Goal: Check status: Check status

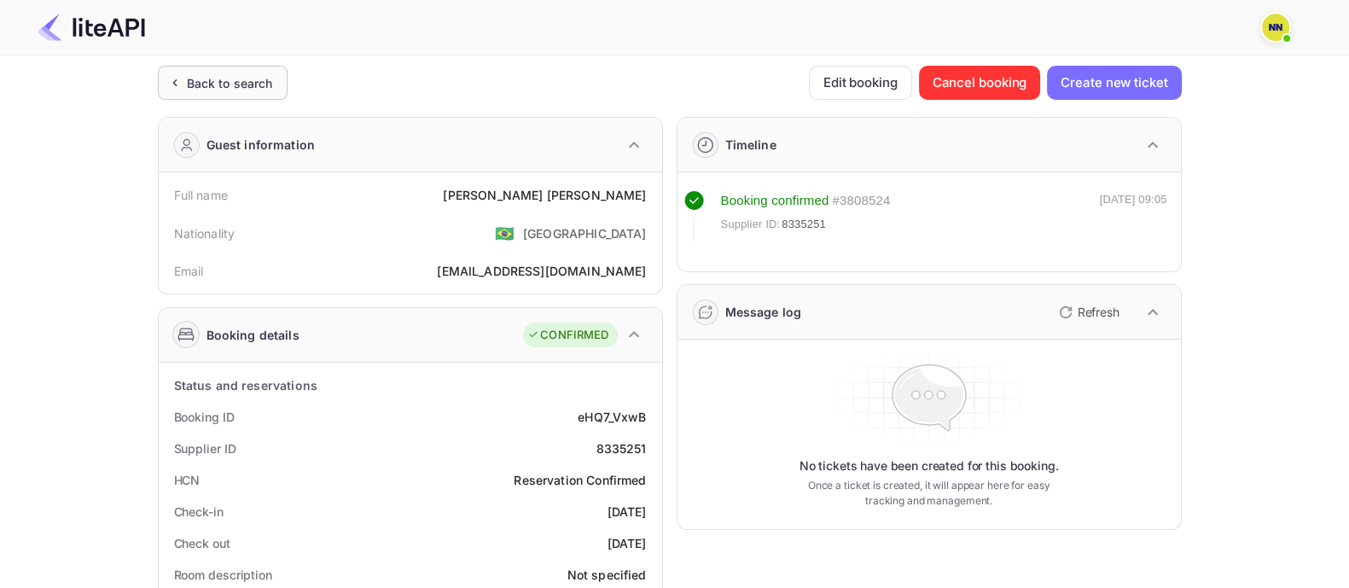
click at [209, 74] on div "Back to search" at bounding box center [230, 83] width 86 height 18
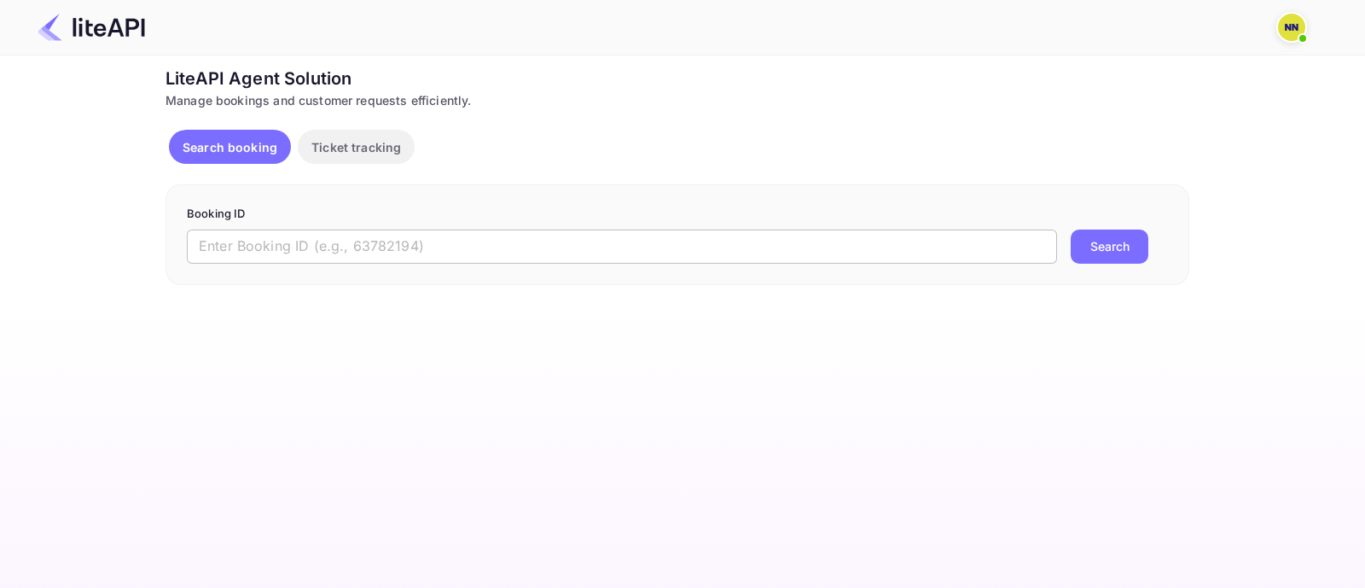
click at [769, 249] on input "text" at bounding box center [622, 246] width 870 height 34
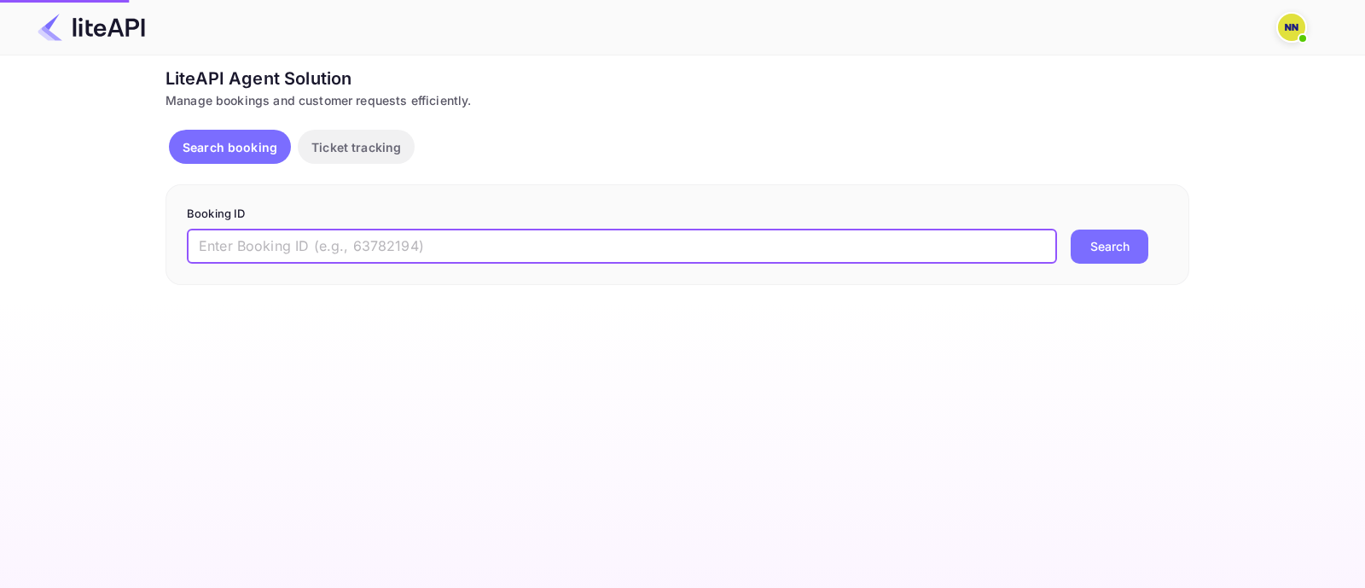
paste input "8411990"
type input "8411990"
click at [1115, 244] on button "Search" at bounding box center [1110, 246] width 78 height 34
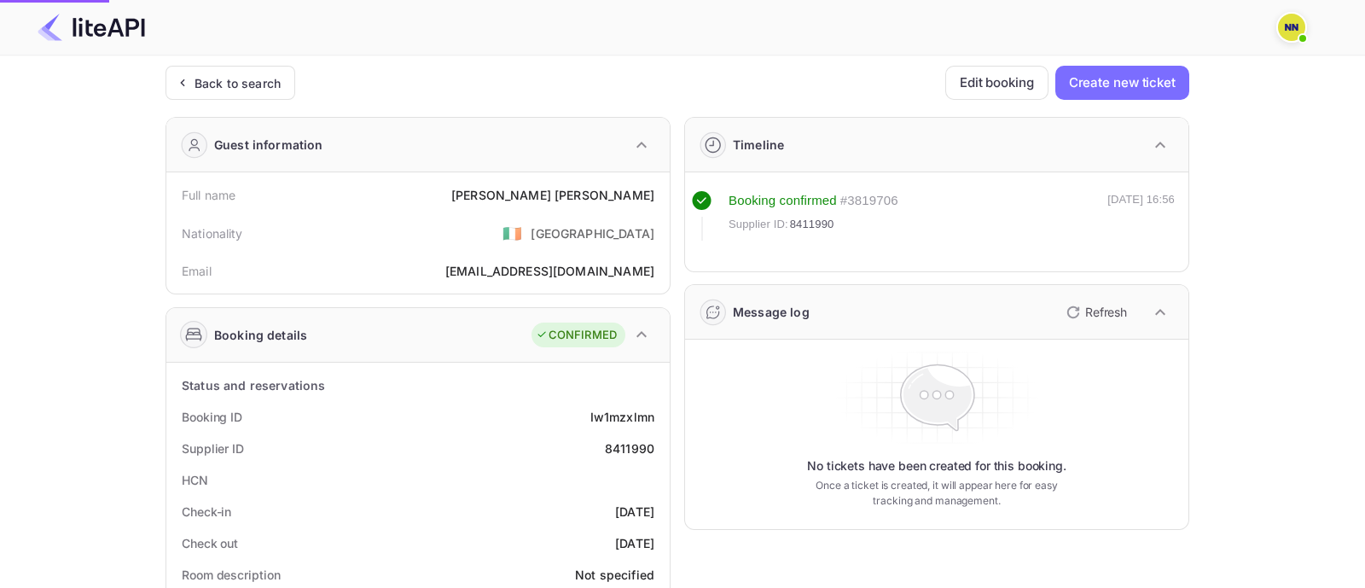
click at [1094, 262] on div "Booking confirmed # 3819706 Supplier ID: 8411990 [DATE] 16:56" at bounding box center [937, 227] width 490 height 73
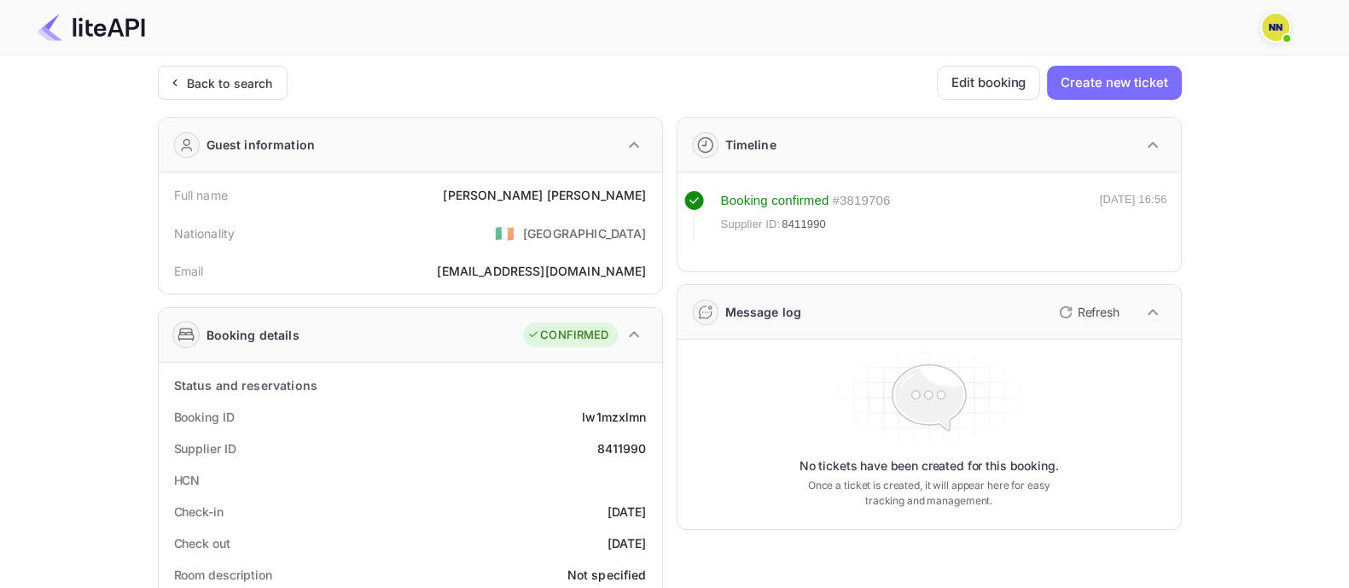
click at [1153, 307] on icon "button" at bounding box center [1152, 312] width 20 height 20
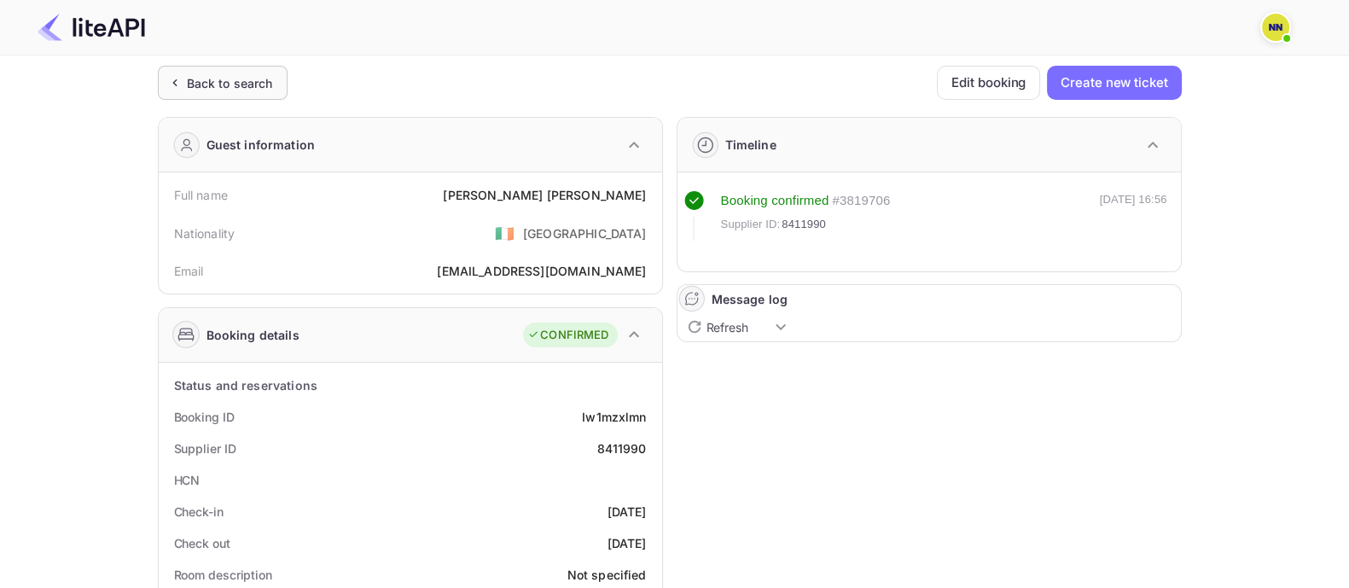
click at [196, 78] on div "Back to search" at bounding box center [230, 83] width 86 height 18
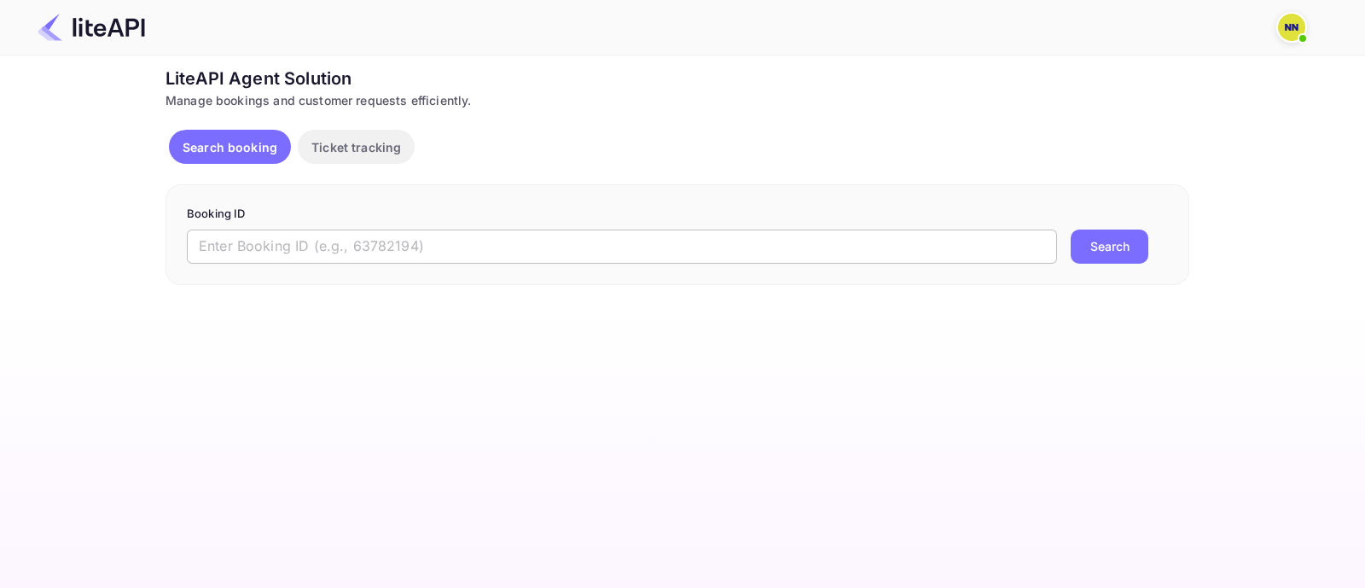
click at [510, 251] on input "text" at bounding box center [622, 246] width 870 height 34
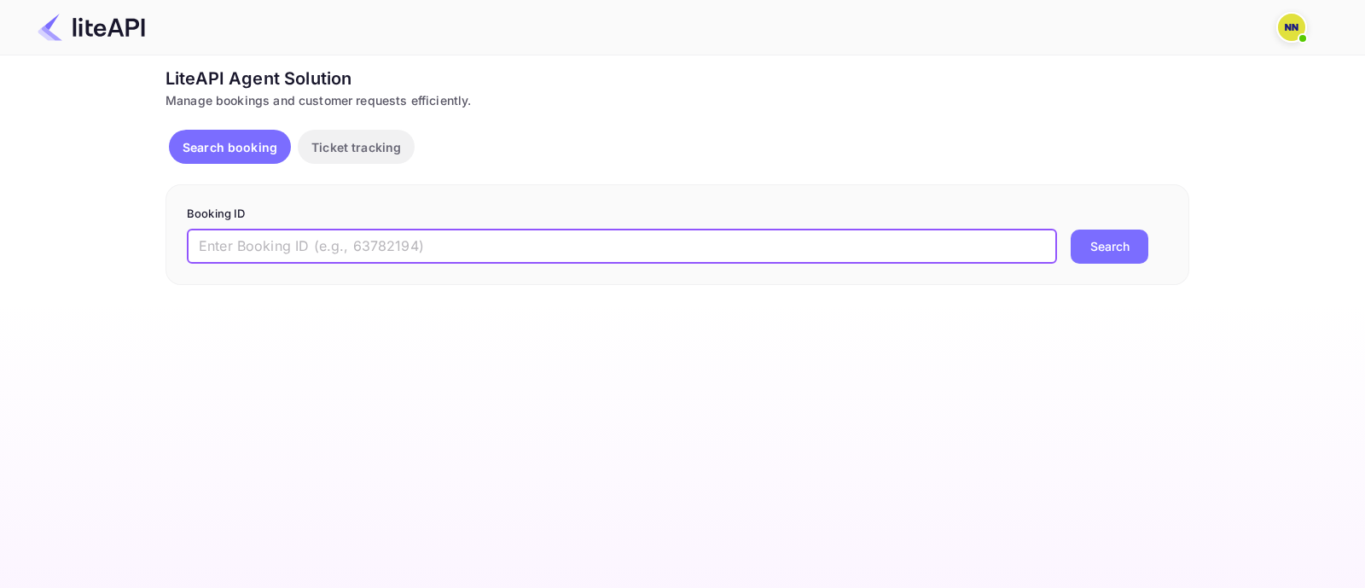
paste input "8411990"
type input "8411990"
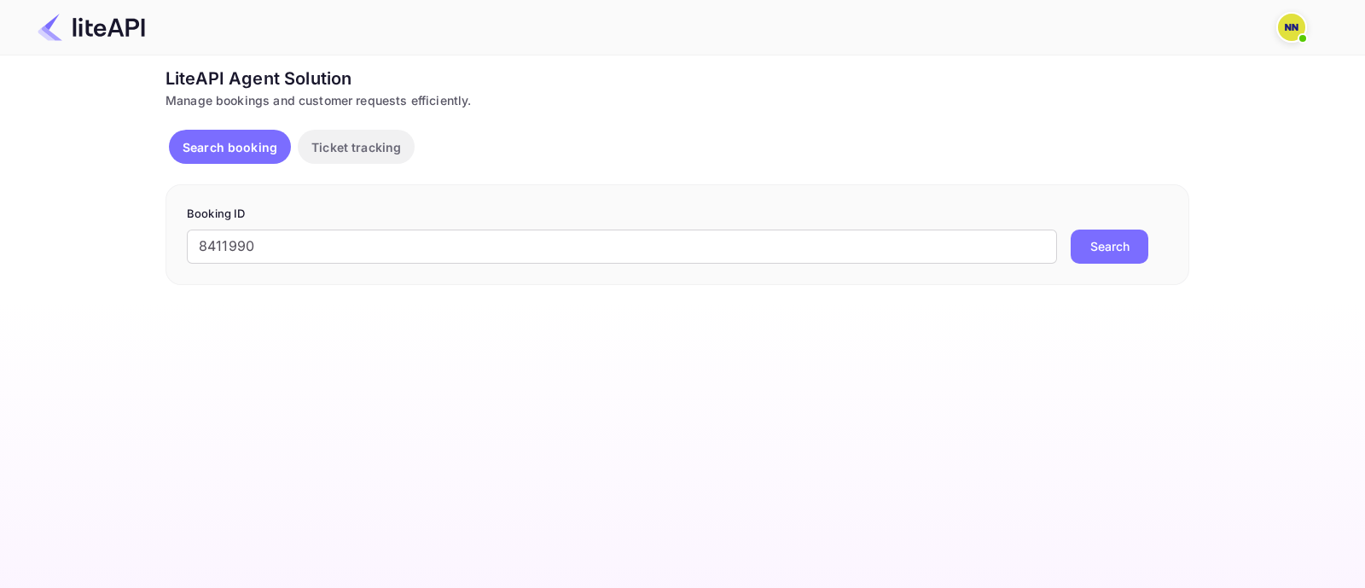
click at [1097, 249] on button "Search" at bounding box center [1110, 246] width 78 height 34
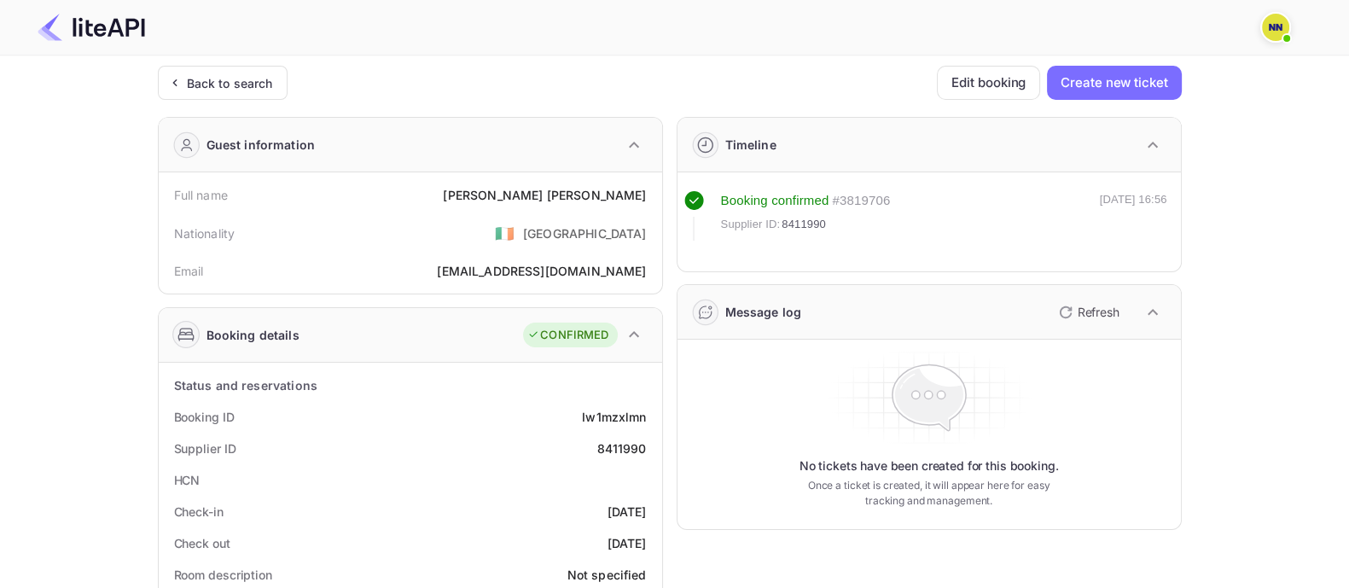
click at [1147, 152] on icon "button" at bounding box center [1152, 145] width 20 height 20
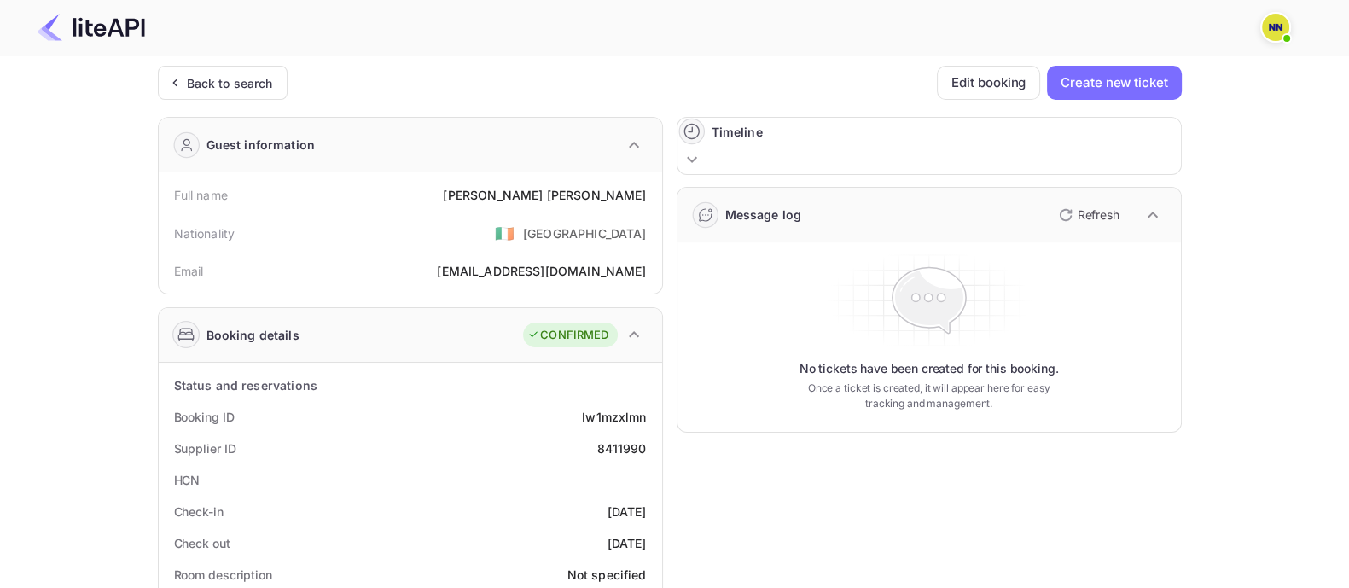
click at [1142, 207] on icon "button" at bounding box center [1152, 215] width 20 height 20
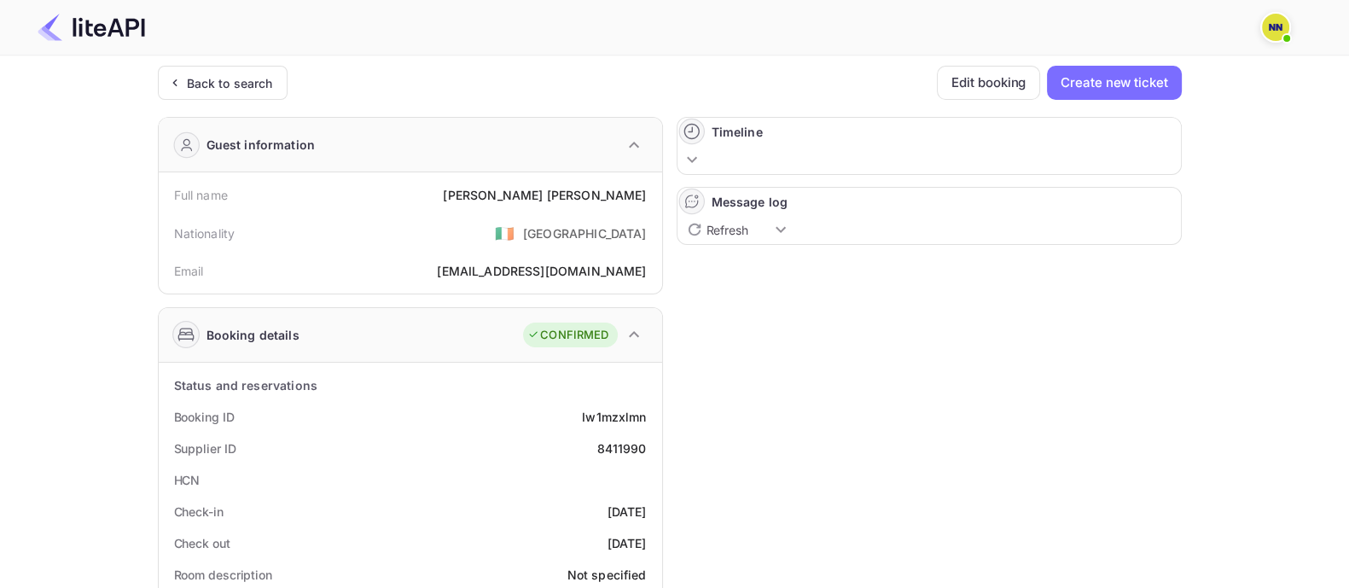
drag, startPoint x: 236, startPoint y: 75, endPoint x: 232, endPoint y: 122, distance: 47.1
click at [238, 74] on div "Back to search" at bounding box center [230, 83] width 86 height 18
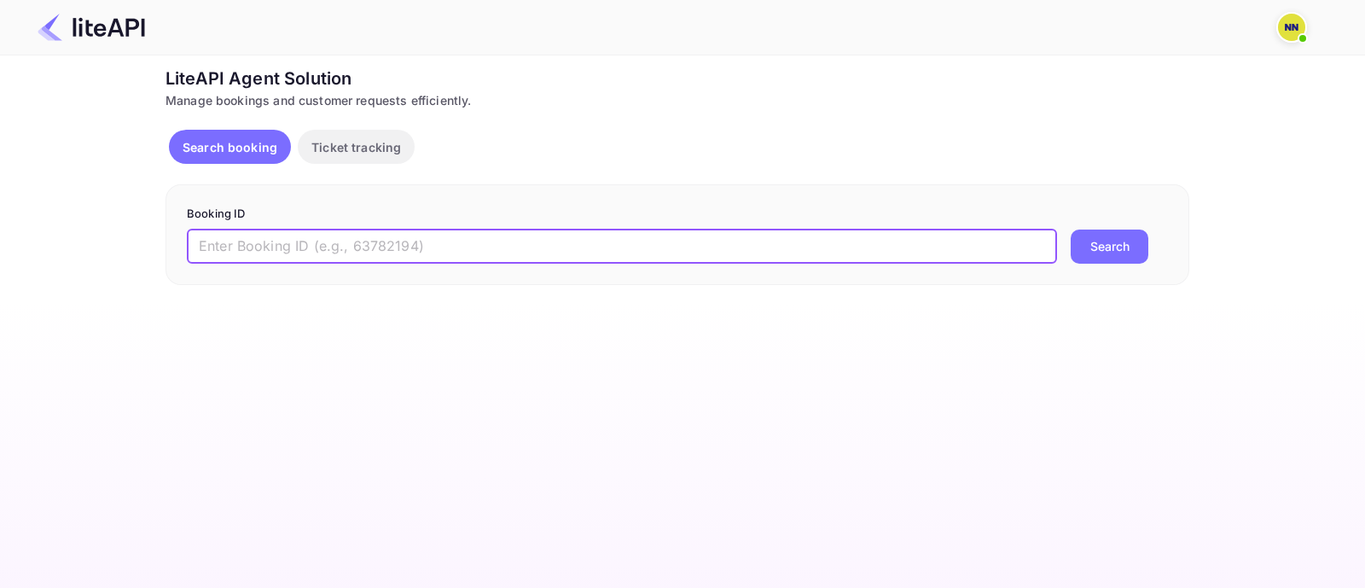
drag, startPoint x: 243, startPoint y: 242, endPoint x: 482, endPoint y: 249, distance: 239.0
click at [247, 244] on input "text" at bounding box center [622, 246] width 870 height 34
paste input "7777871"
type input "7777871"
click at [1110, 247] on button "Search" at bounding box center [1110, 246] width 78 height 34
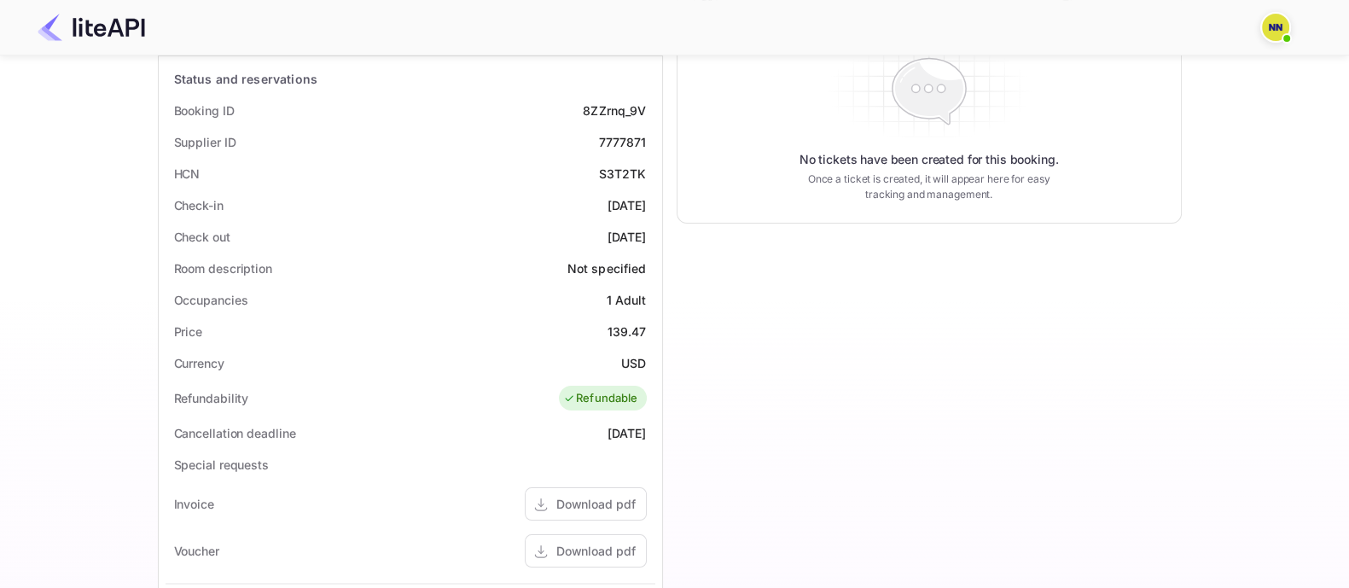
scroll to position [119, 0]
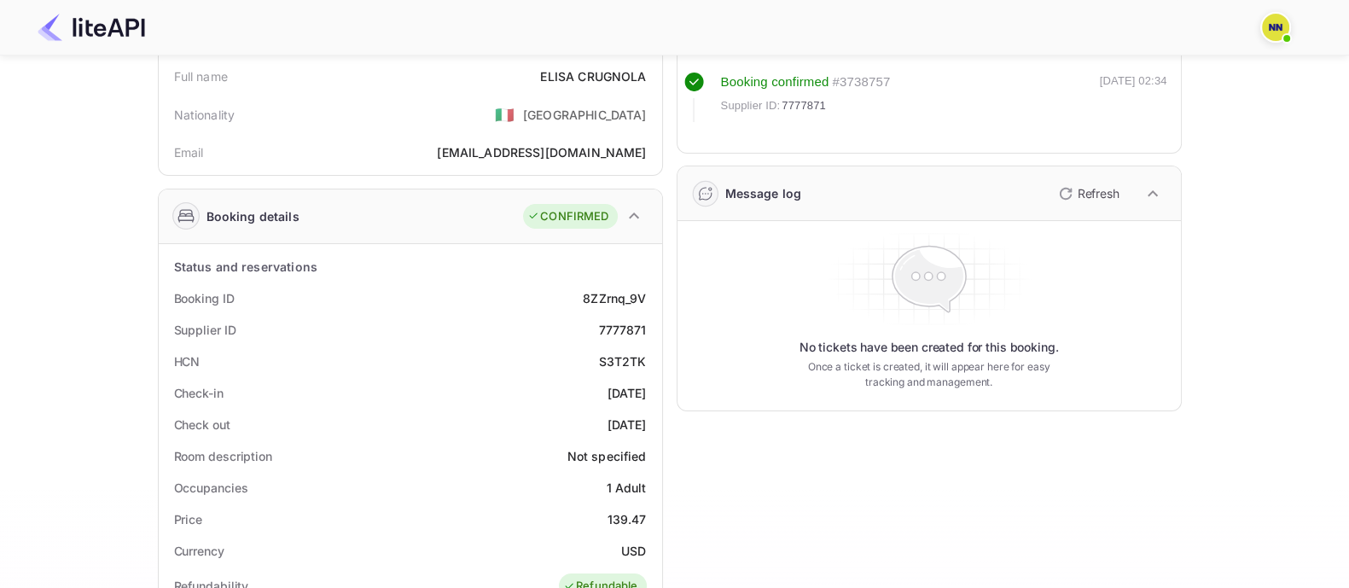
click at [624, 362] on div "S3T2TK" at bounding box center [623, 361] width 48 height 18
copy div "S3T2TK"
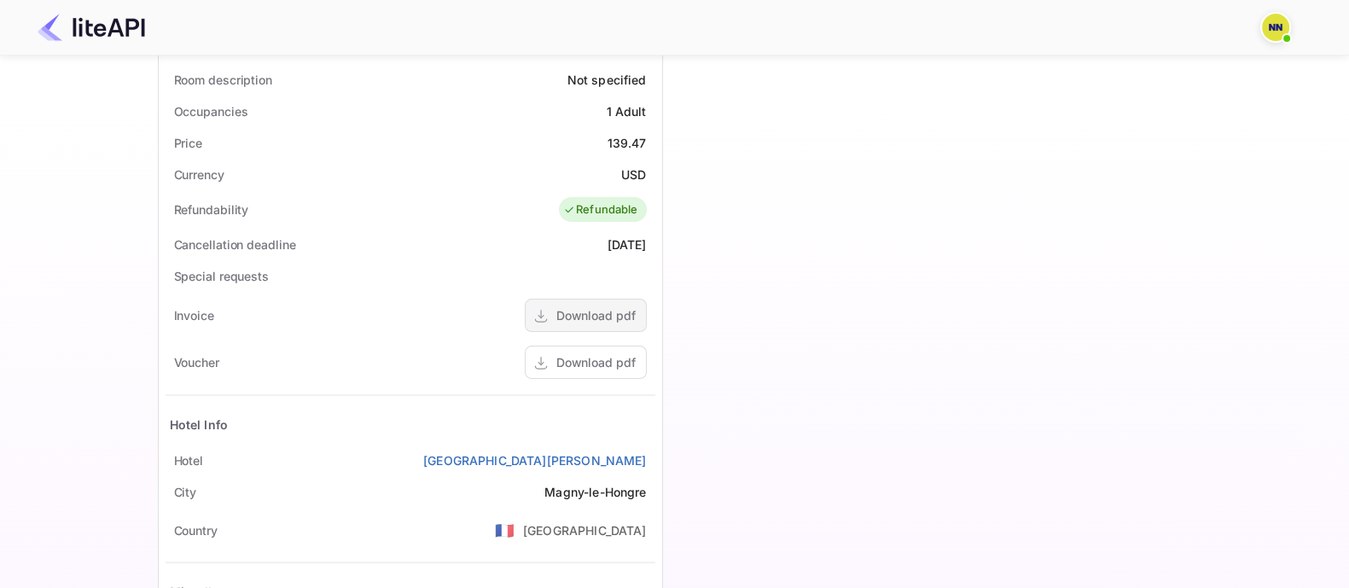
scroll to position [652, 0]
